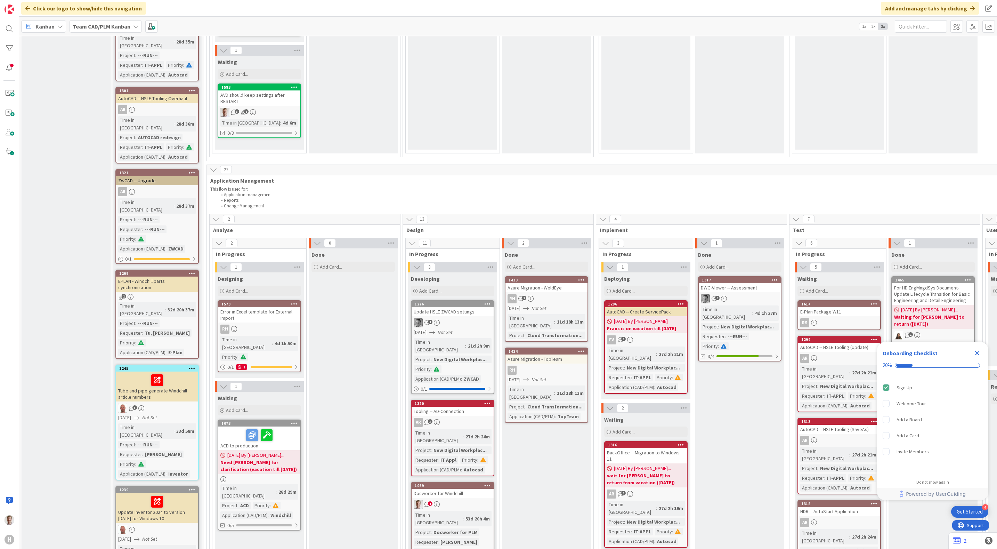
scroll to position [548, 0]
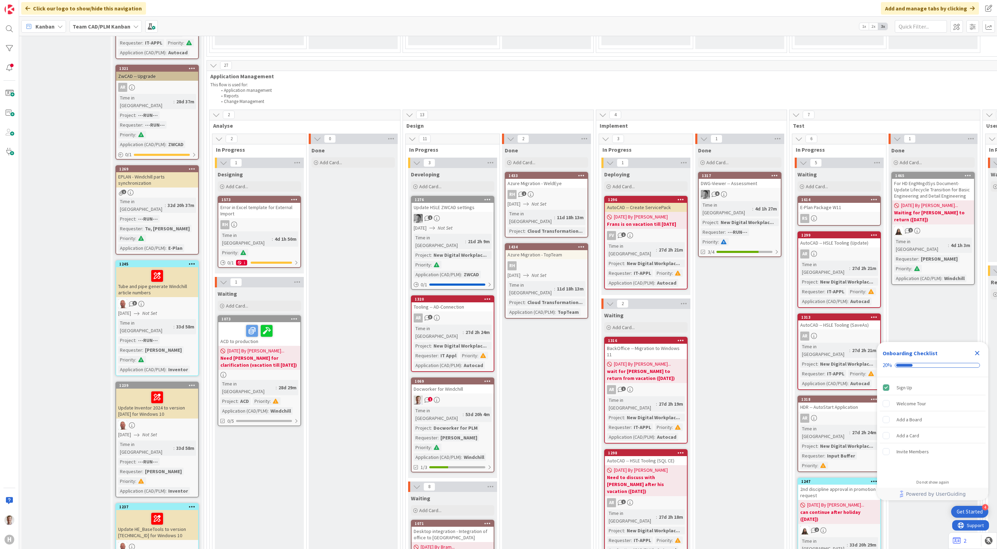
click at [462, 377] on link "1069 Docworker for Windchill 1 Time in Column : 53d 20h 4m Project : Docworker …" at bounding box center [452, 424] width 83 height 95
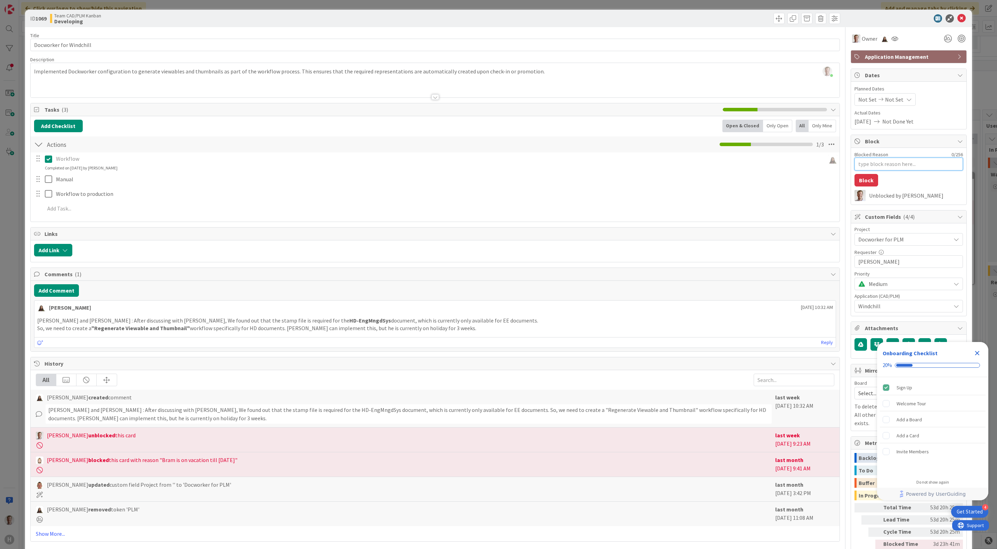
click at [882, 166] on textarea "Blocked Reason" at bounding box center [909, 164] width 109 height 13
type textarea "x"
type textarea "W"
type textarea "x"
type textarea "Wi"
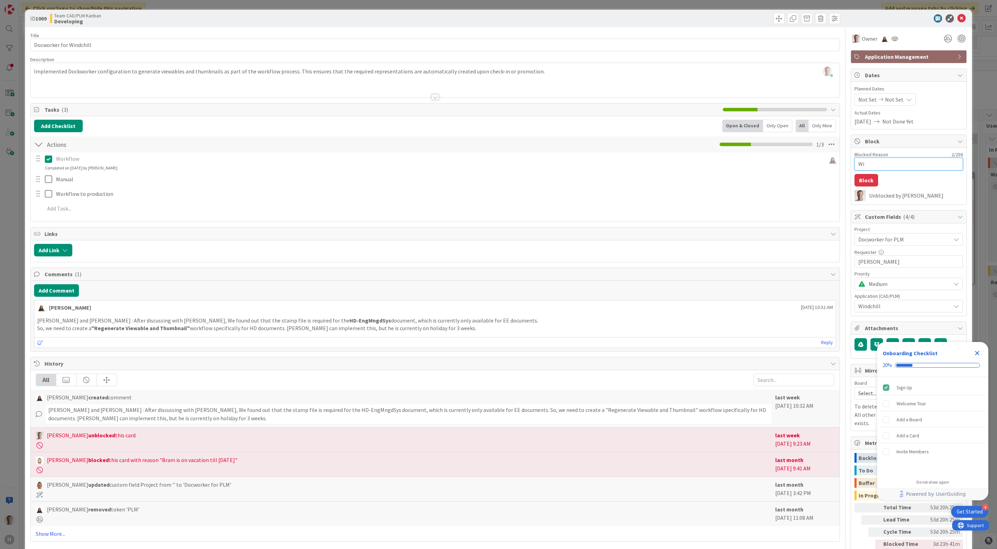
type textarea "x"
type textarea "Wit"
type textarea "x"
type textarea "Wi"
type textarea "x"
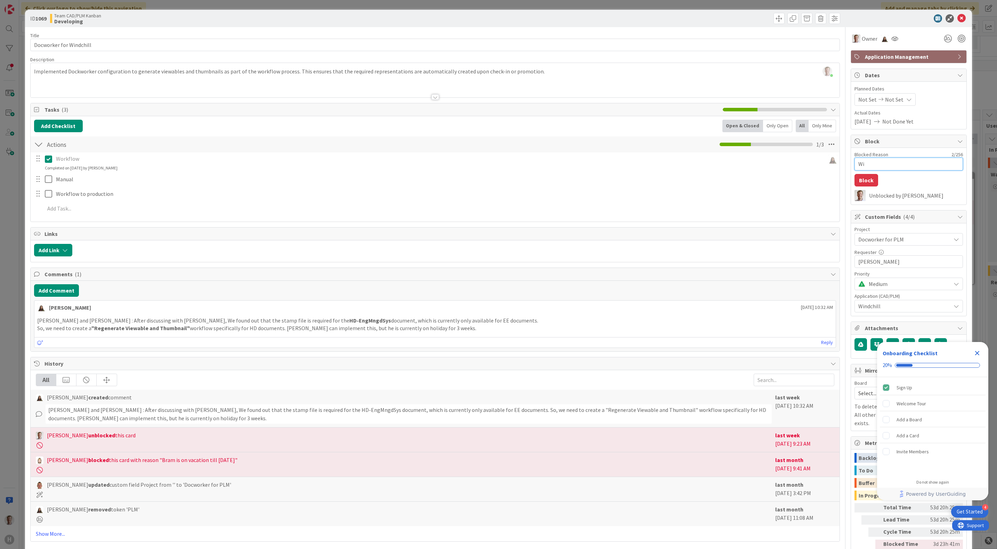
type textarea "W"
type textarea "x"
type textarea "Wai"
type textarea "x"
type textarea "Wait"
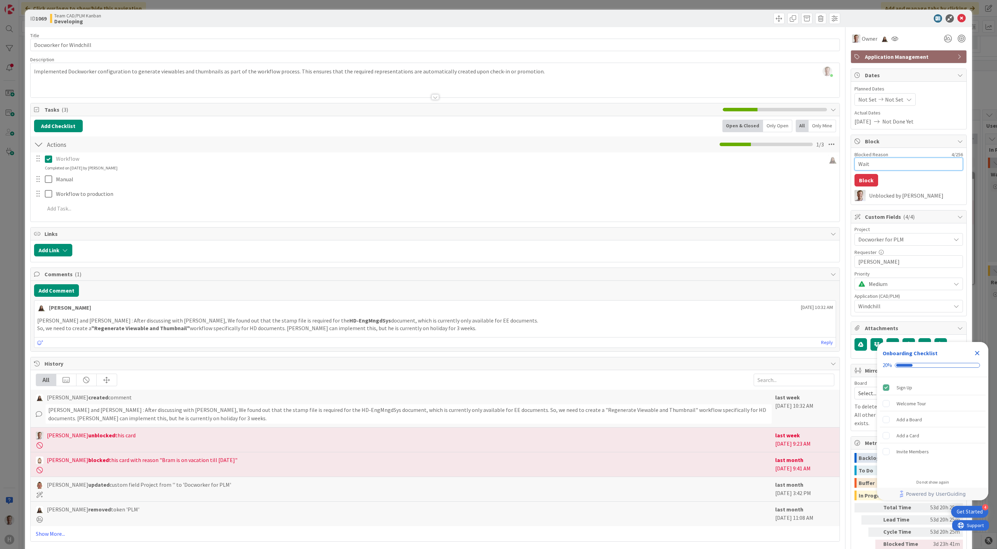
type textarea "x"
type textarea "Waiti"
type textarea "x"
type textarea "Waiting"
type textarea "x"
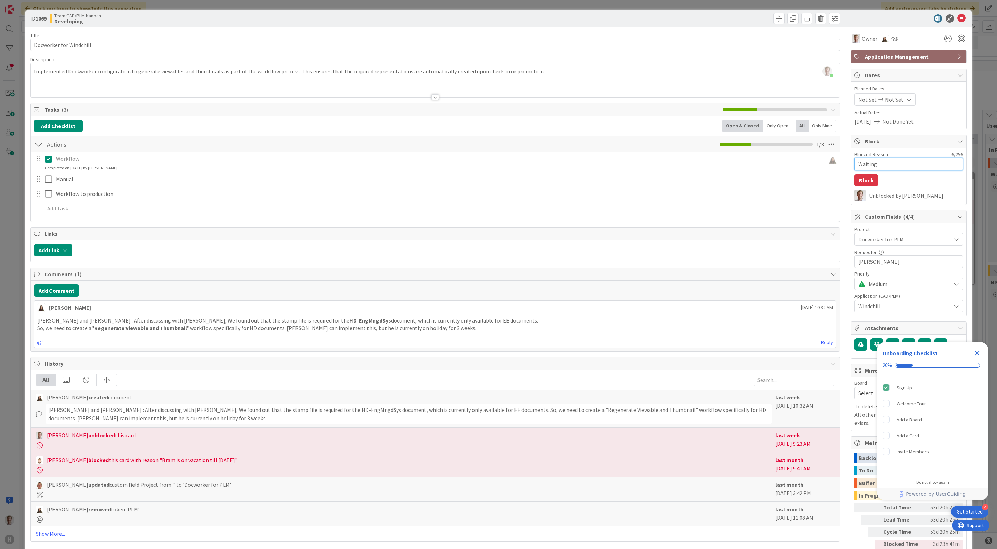
type textarea "Waiting"
type textarea "x"
type textarea "Waiting f"
type textarea "x"
type textarea "Waiting fo"
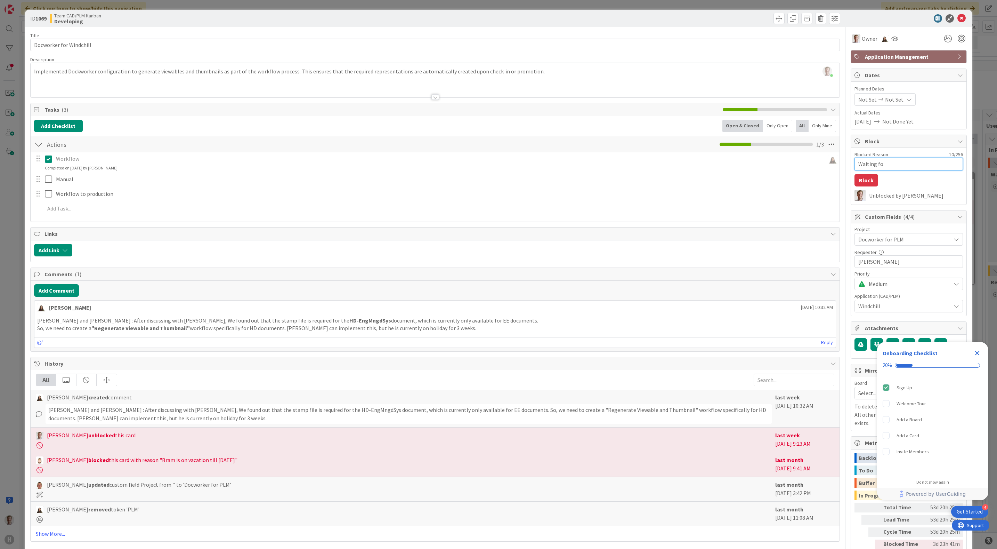
type textarea "x"
type textarea "Waiting for"
type textarea "x"
type textarea "Waiting for"
type textarea "x"
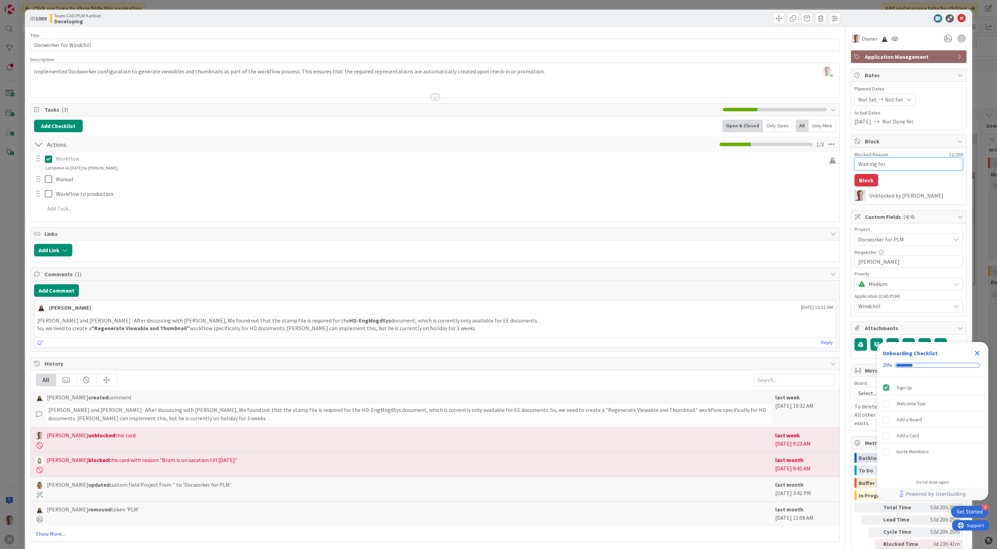
type textarea "Waiting for l"
type textarea "x"
type textarea "Waiting for"
type textarea "x"
type textarea "Waiting for [PERSON_NAME]"
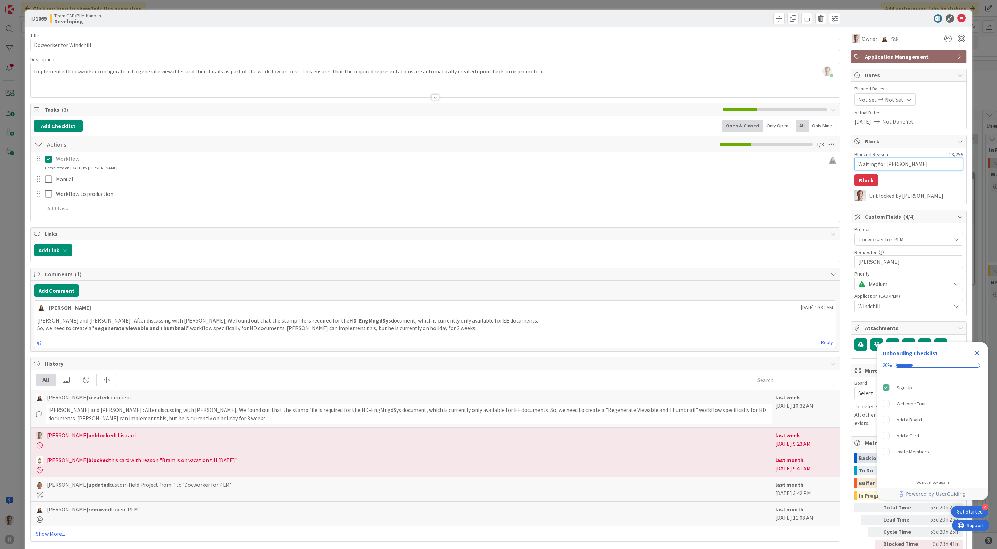
type textarea "x"
type textarea "Waiting for [PERSON_NAME]"
type textarea "x"
type textarea "Waiting for [PERSON_NAME]"
type textarea "x"
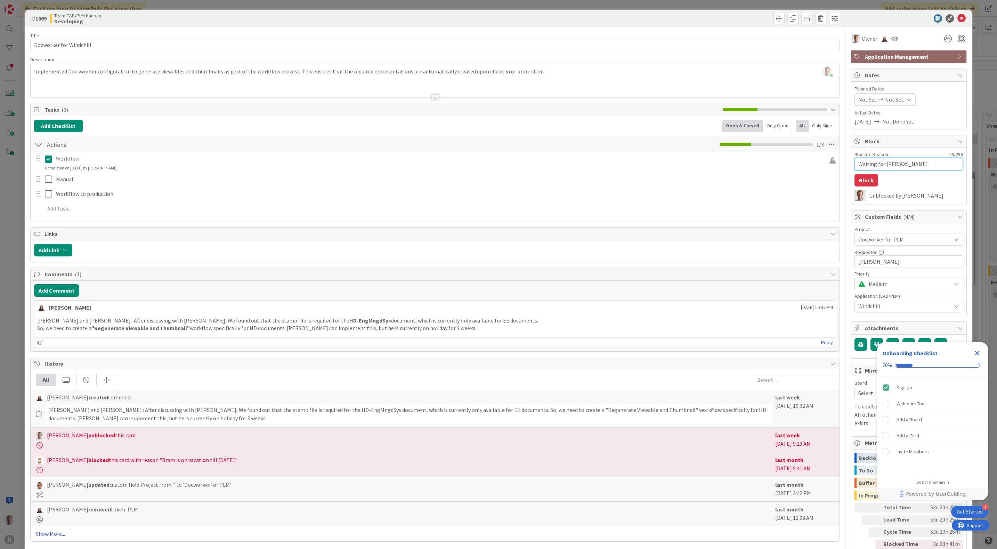
type textarea "Waiting for [PERSON_NAME]"
type textarea "x"
type textarea "Waiting for [PERSON_NAME]"
type textarea "x"
type textarea "Waiting for [PERSON_NAME] who"
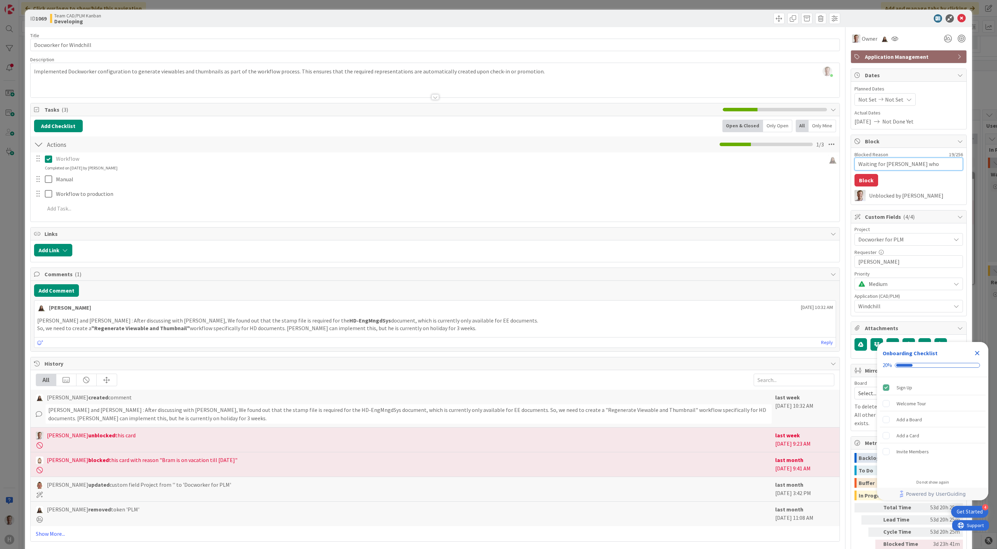
type textarea "x"
type textarea "Waiting for [PERSON_NAME] who"
type textarea "x"
type textarea "Waiting for [PERSON_NAME] who is"
type textarea "x"
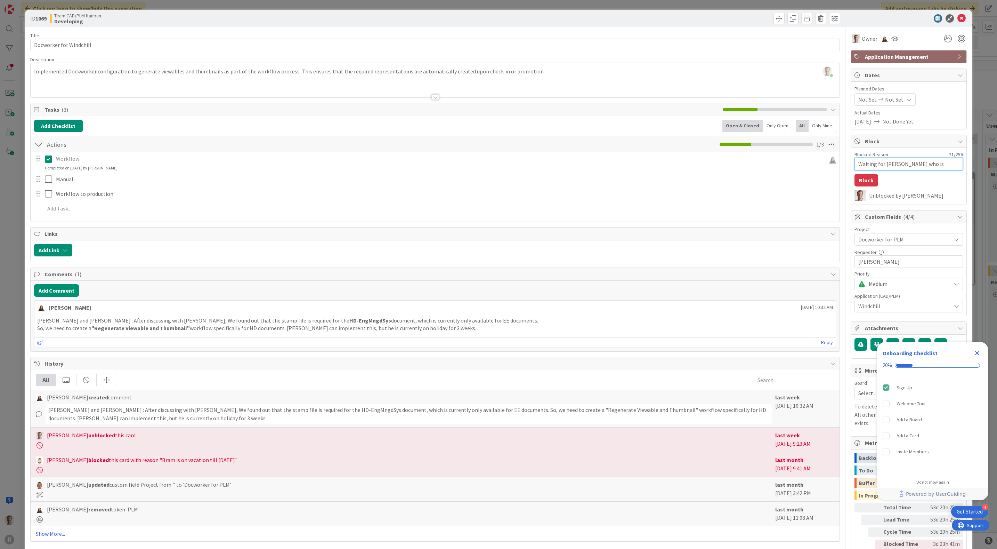
type textarea "Waiting for [PERSON_NAME] who is"
type textarea "x"
type textarea "Waiting for [PERSON_NAME] who is on"
type textarea "x"
type textarea "Waiting for [PERSON_NAME] who is on"
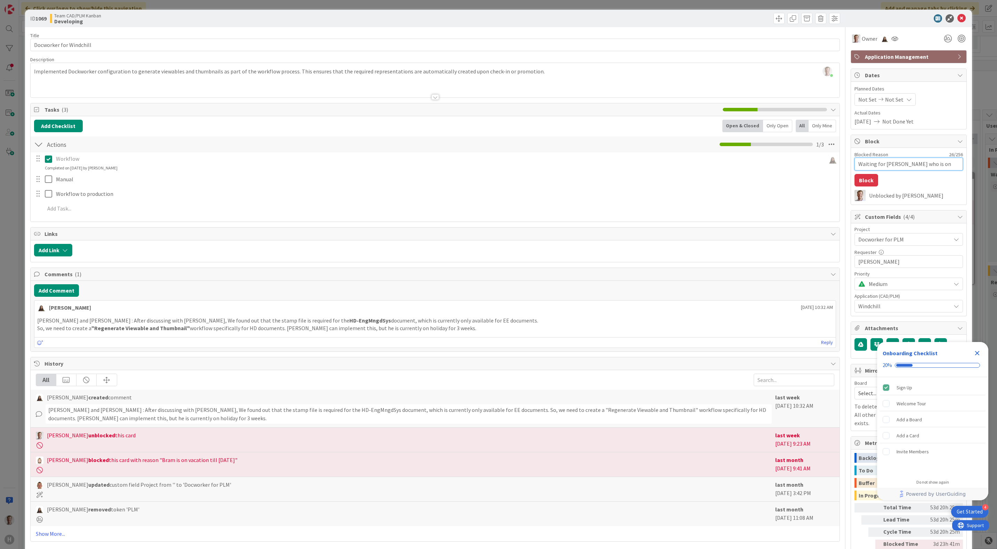
type textarea "x"
type textarea "Waiting for [PERSON_NAME] who is on H"
type textarea "x"
type textarea "Waiting for [PERSON_NAME] who is on Ho"
type textarea "x"
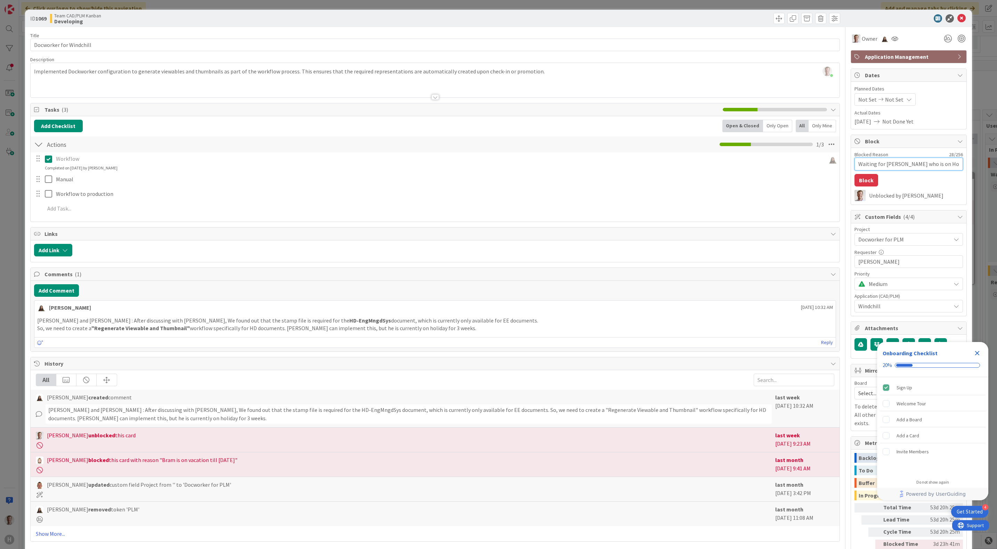
type textarea "Waiting for [PERSON_NAME] who is on Hol"
type textarea "x"
type textarea "Waiting for [PERSON_NAME] who is on [DATE]"
type textarea "x"
type textarea "Waiting for [PERSON_NAME] who is on Holid"
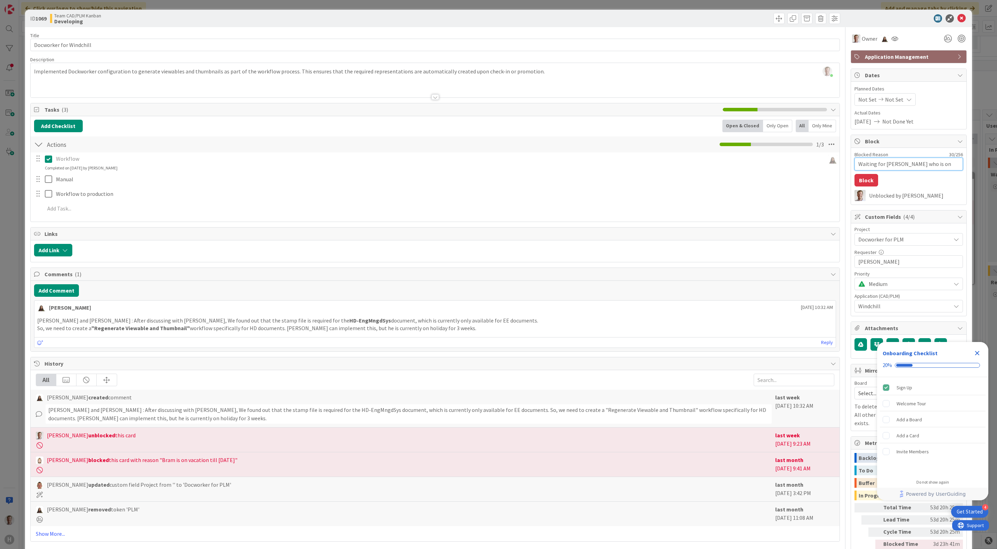
type textarea "x"
type textarea "Waiting for [PERSON_NAME] who is on Holida"
type textarea "x"
type textarea "Waiting for [PERSON_NAME] who is on Holiday"
click at [856, 183] on button "Block" at bounding box center [867, 180] width 24 height 13
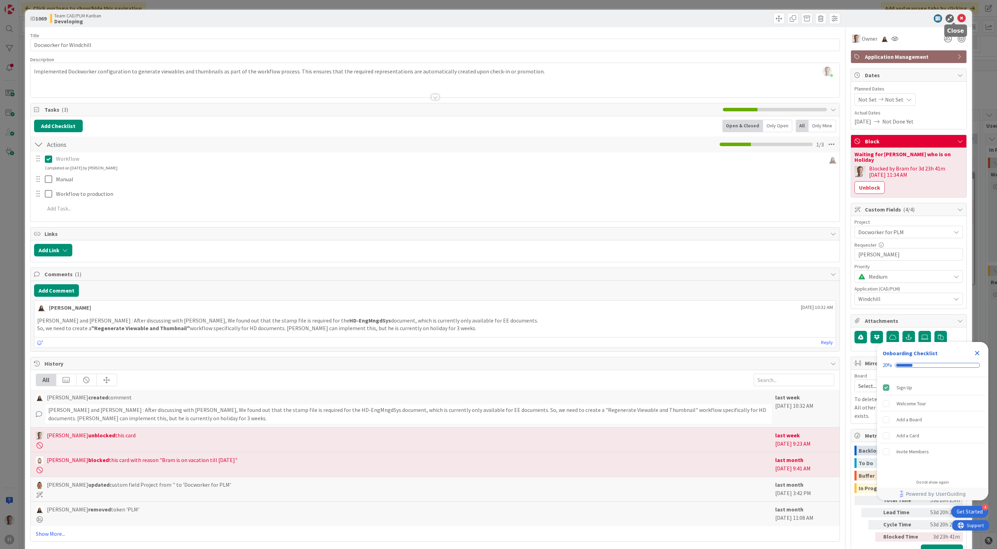
click at [958, 20] on icon at bounding box center [962, 18] width 8 height 8
